Goal: Navigation & Orientation: Find specific page/section

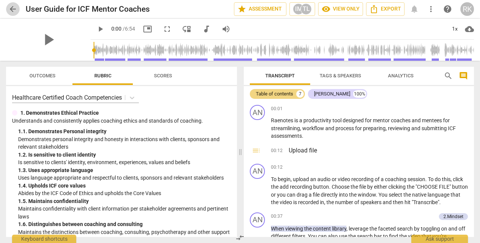
click at [13, 10] on span "arrow_back" at bounding box center [12, 9] width 9 height 9
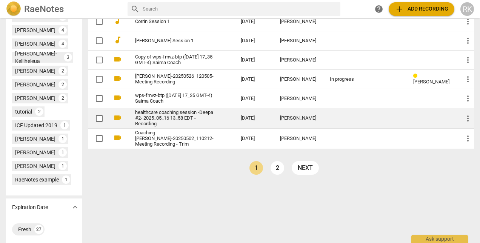
scroll to position [322, 0]
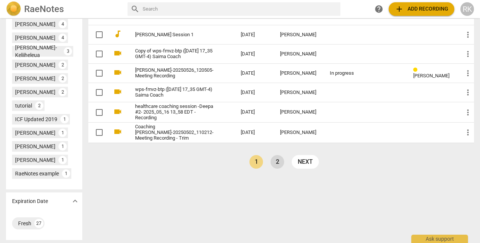
click at [284, 169] on link "2" at bounding box center [278, 162] width 14 height 14
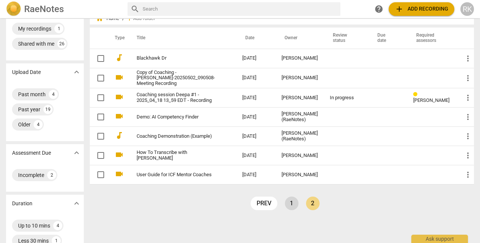
scroll to position [38, 0]
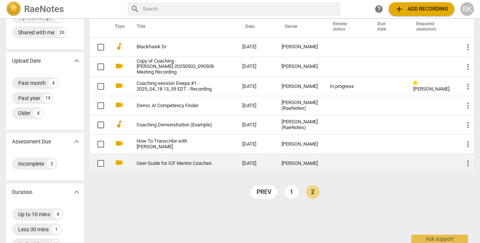
click at [299, 199] on link "1" at bounding box center [292, 192] width 14 height 14
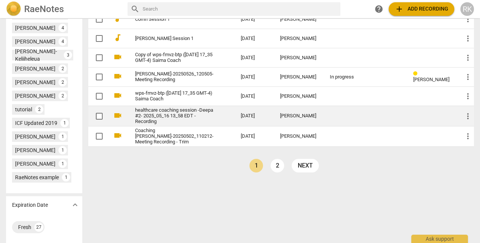
scroll to position [322, 0]
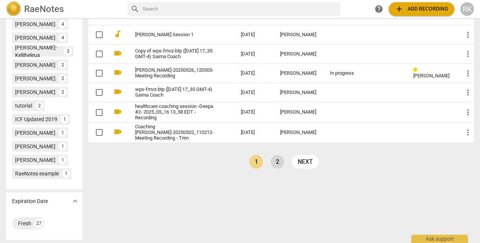
click at [284, 169] on link "2" at bounding box center [278, 162] width 14 height 14
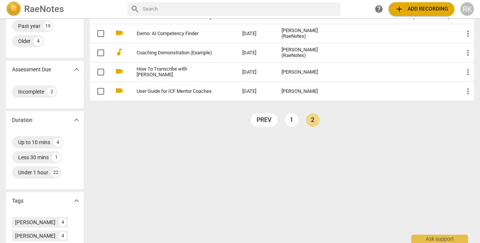
scroll to position [113, 0]
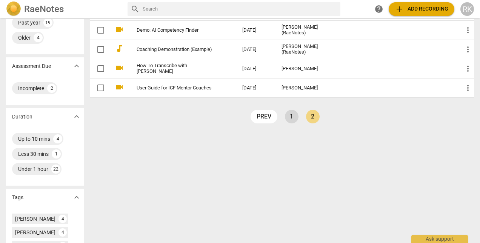
click at [299, 124] on link "1" at bounding box center [292, 117] width 14 height 14
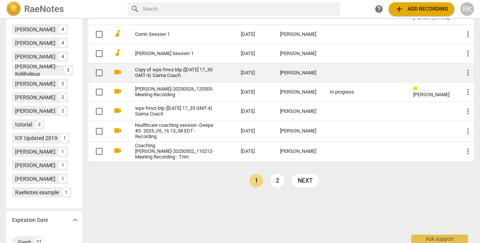
scroll to position [322, 0]
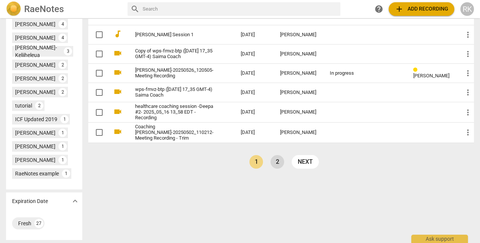
click at [284, 169] on link "2" at bounding box center [278, 162] width 14 height 14
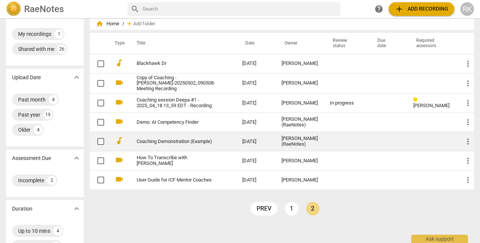
scroll to position [38, 0]
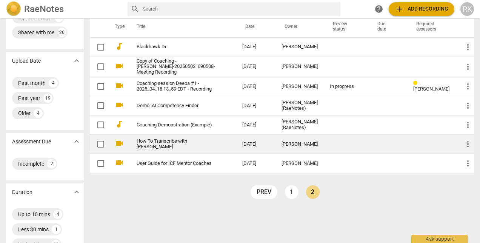
click at [299, 199] on link "1" at bounding box center [292, 192] width 14 height 14
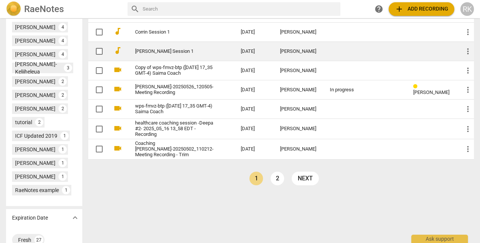
scroll to position [322, 0]
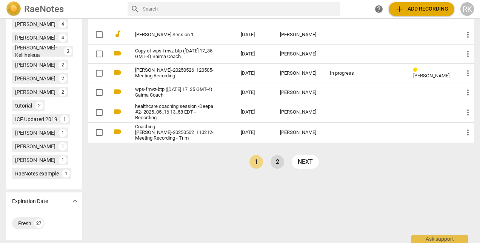
click at [284, 169] on link "2" at bounding box center [278, 162] width 14 height 14
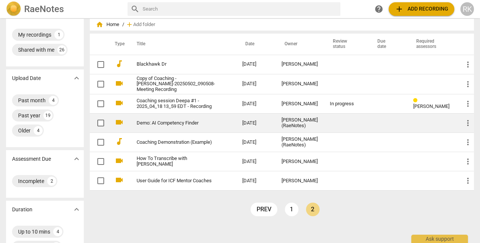
scroll to position [38, 0]
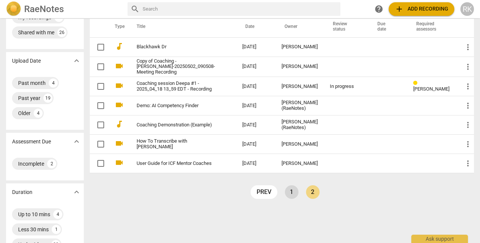
click at [299, 199] on link "1" at bounding box center [292, 192] width 14 height 14
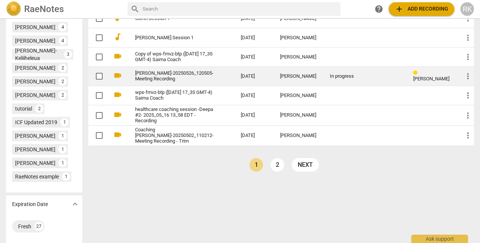
scroll to position [322, 0]
